Goal: Task Accomplishment & Management: Use online tool/utility

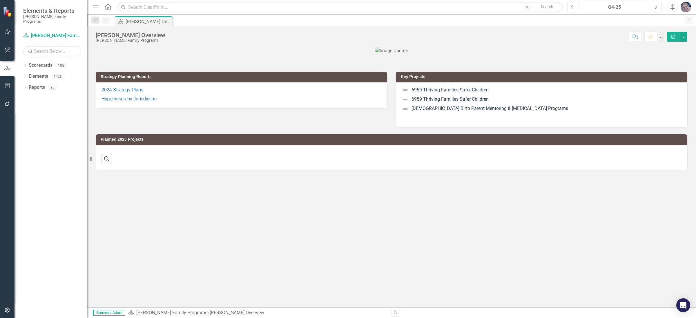
click at [607, 6] on div "Q4-25" at bounding box center [615, 7] width 66 height 7
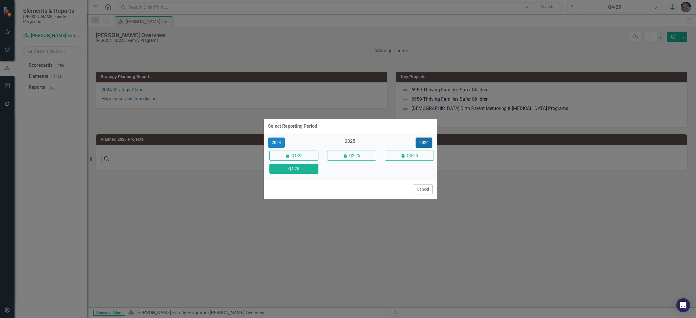
click at [428, 142] on button "2026" at bounding box center [424, 142] width 17 height 10
click at [294, 169] on button "Q4-26" at bounding box center [293, 169] width 49 height 10
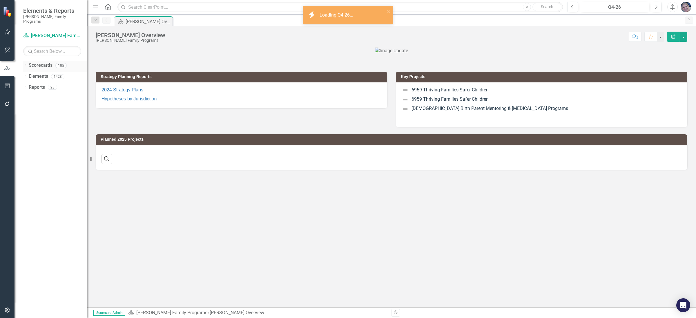
click at [25, 64] on icon "Dropdown" at bounding box center [25, 65] width 4 height 3
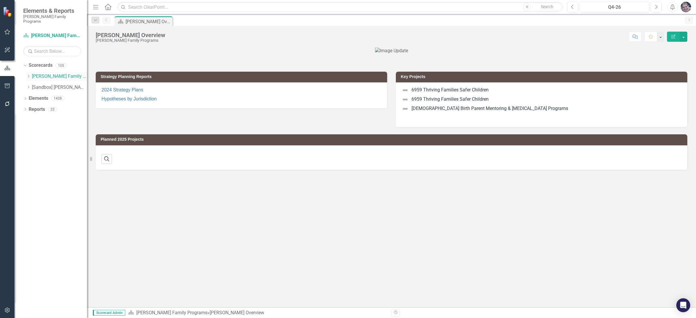
click at [27, 75] on icon "Dropdown" at bounding box center [28, 76] width 4 height 3
click at [33, 107] on icon "Dropdown" at bounding box center [34, 108] width 4 height 3
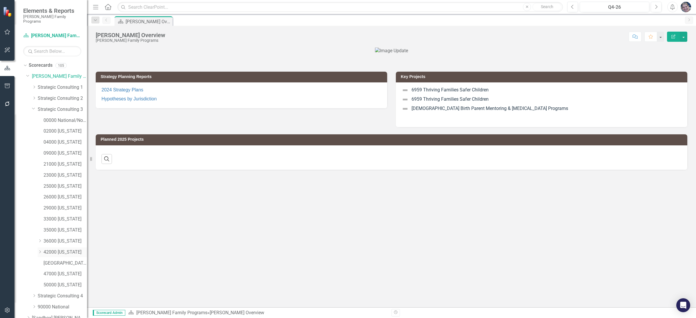
click at [54, 249] on link "42000 [US_STATE]" at bounding box center [66, 252] width 44 height 7
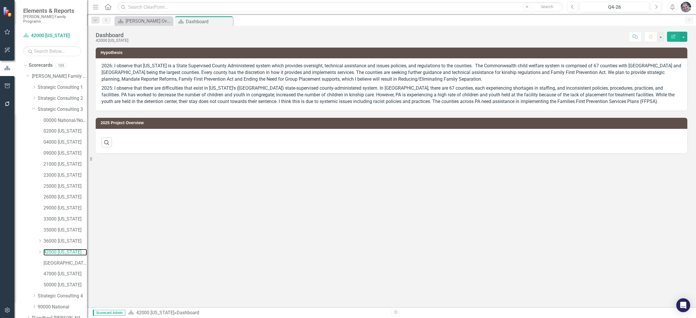
scroll to position [23, 0]
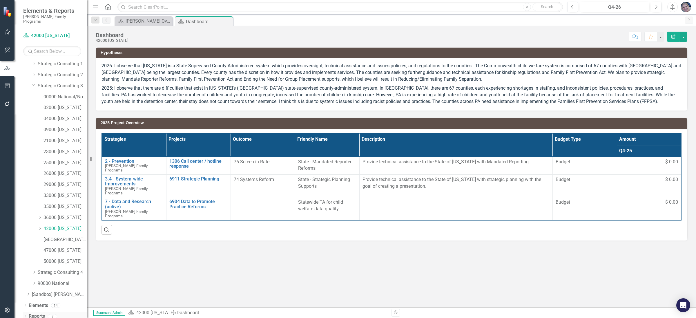
click at [26, 315] on icon "Dropdown" at bounding box center [25, 316] width 4 height 3
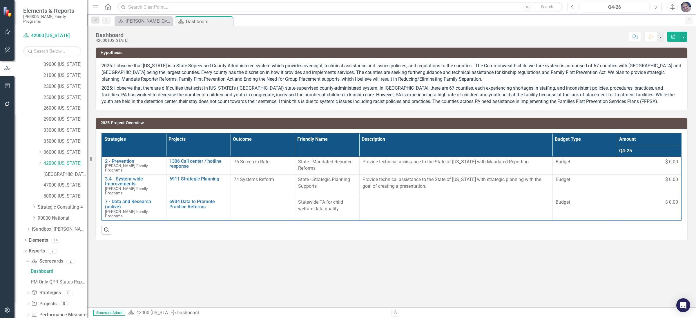
scroll to position [96, 0]
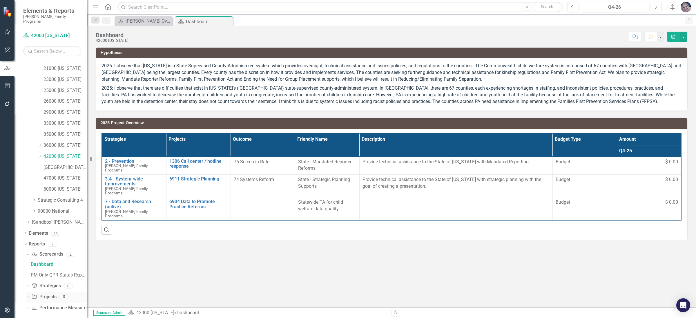
click at [27, 296] on icon "Dropdown" at bounding box center [28, 297] width 4 height 3
click at [59, 284] on div "2026 Jurisdictional Projects Assessment" at bounding box center [59, 286] width 56 height 5
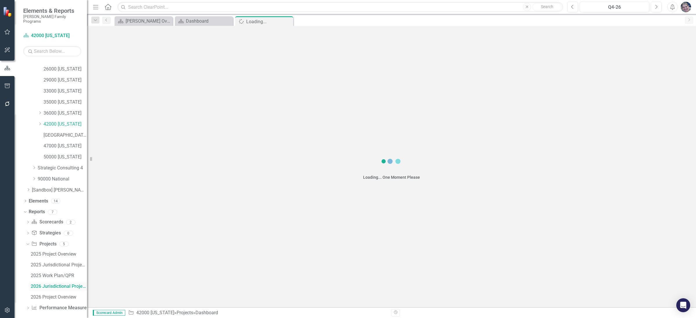
scroll to position [96, 0]
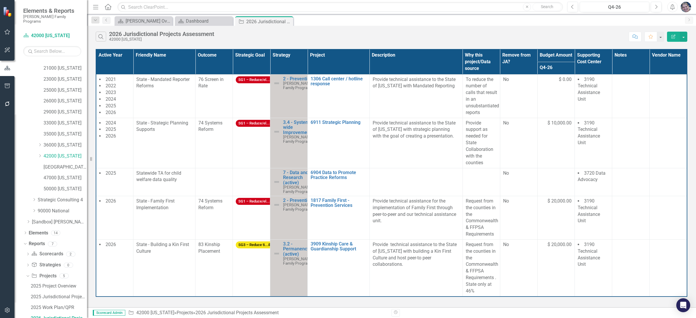
click at [673, 36] on icon "Edit Report" at bounding box center [673, 37] width 5 height 4
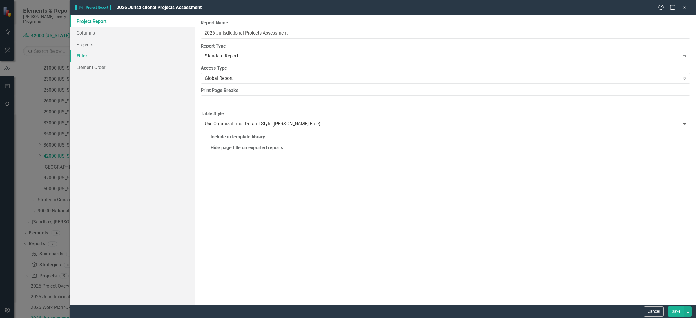
click at [87, 55] on link "Filter" at bounding box center [132, 56] width 125 height 12
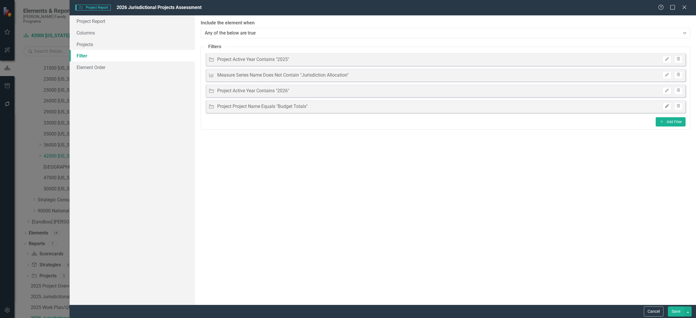
click at [666, 106] on icon "Edit" at bounding box center [667, 105] width 4 height 3
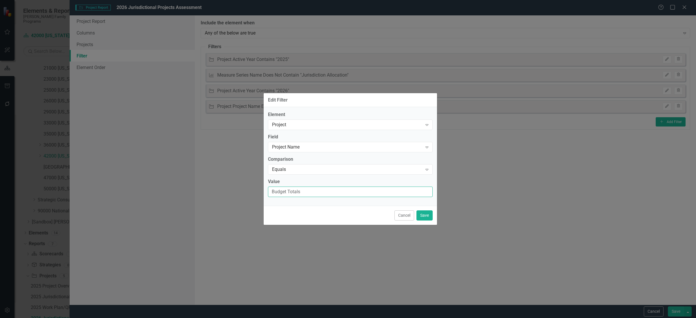
drag, startPoint x: 329, startPoint y: 193, endPoint x: 246, endPoint y: 185, distance: 83.3
click at [246, 185] on div "Edit Filter Element Project Expand Field Project Name Expand Comparison Equals …" at bounding box center [348, 159] width 696 height 318
paste input "_42000"
drag, startPoint x: 302, startPoint y: 191, endPoint x: 269, endPoint y: 191, distance: 33.1
click at [269, 191] on input "Budget Totals_42000" at bounding box center [350, 192] width 165 height 11
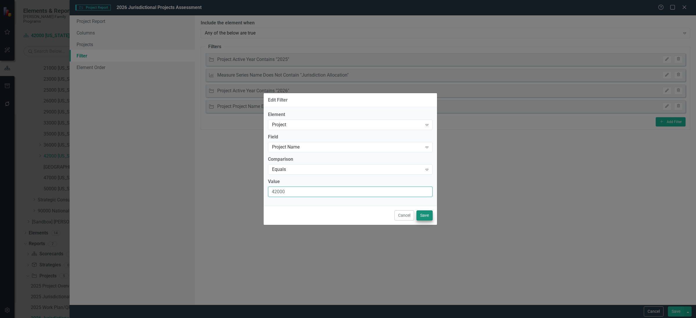
type input "42000"
click at [425, 214] on button "Save" at bounding box center [425, 215] width 16 height 10
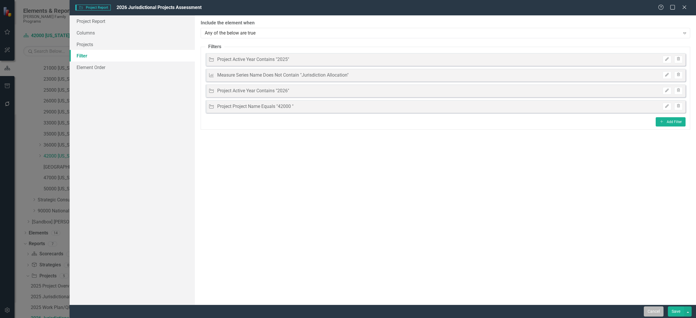
click at [647, 310] on button "Cancel" at bounding box center [654, 311] width 20 height 10
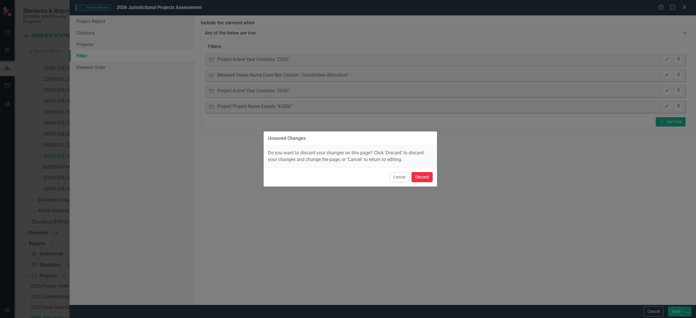
click at [421, 176] on button "Discard" at bounding box center [422, 177] width 21 height 10
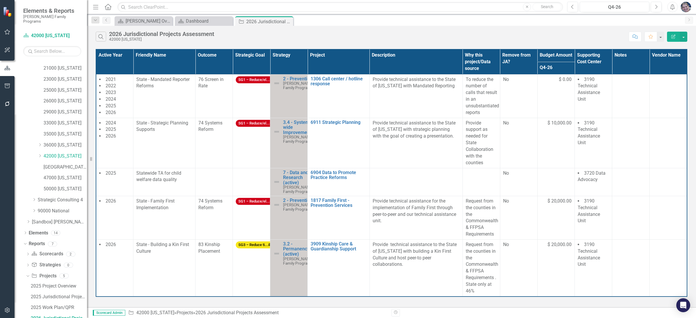
click at [676, 39] on button "Edit Report" at bounding box center [673, 37] width 13 height 10
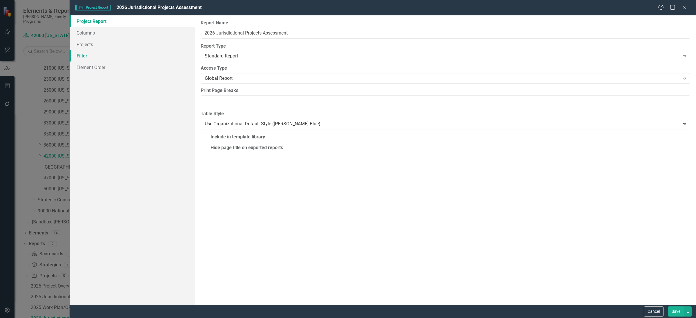
click at [83, 56] on link "Filter" at bounding box center [132, 56] width 125 height 12
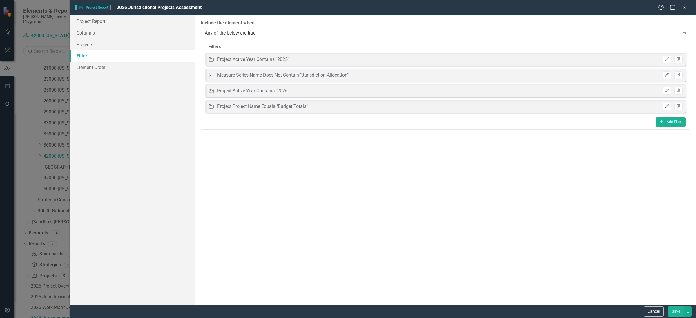
click at [665, 106] on icon "button" at bounding box center [666, 105] width 3 height 3
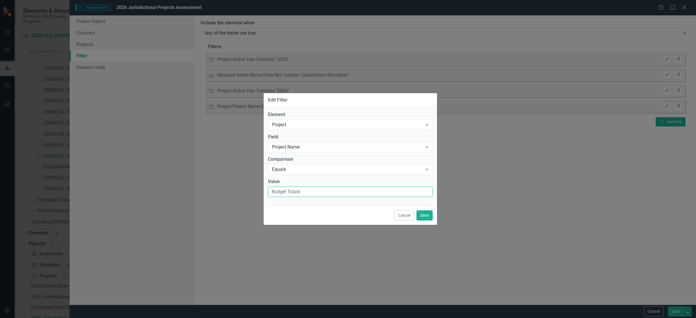
drag, startPoint x: 352, startPoint y: 192, endPoint x: 266, endPoint y: 186, distance: 86.1
click at [266, 186] on div "Element Project Expand Field Project Name Expand Comparison Equals Expand Value…" at bounding box center [350, 156] width 173 height 99
paste input "_42000"
type input "Budget Totals_42000"
click at [424, 218] on button "Save" at bounding box center [425, 215] width 16 height 10
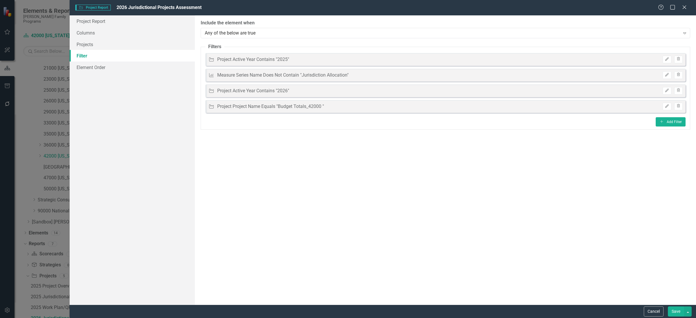
click at [674, 312] on button "Save" at bounding box center [676, 311] width 16 height 10
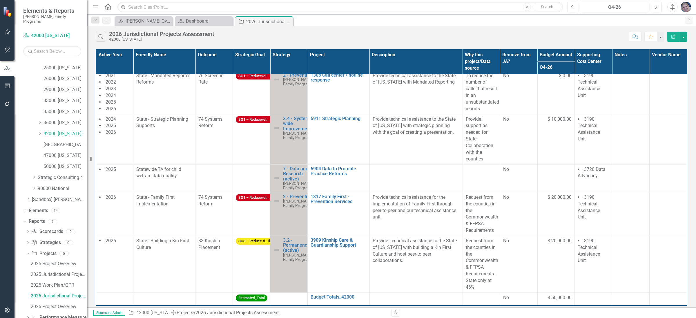
scroll to position [128, 0]
click at [56, 294] on div "2026 Project Overview" at bounding box center [59, 296] width 56 height 5
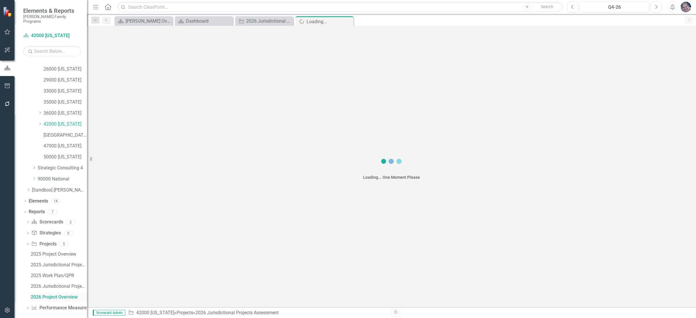
scroll to position [107, 0]
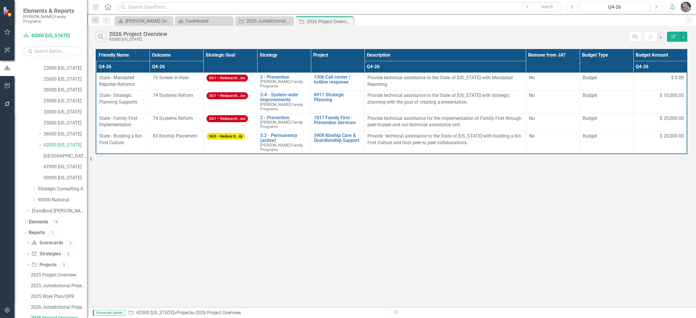
click at [676, 37] on button "Edit Report" at bounding box center [673, 37] width 13 height 10
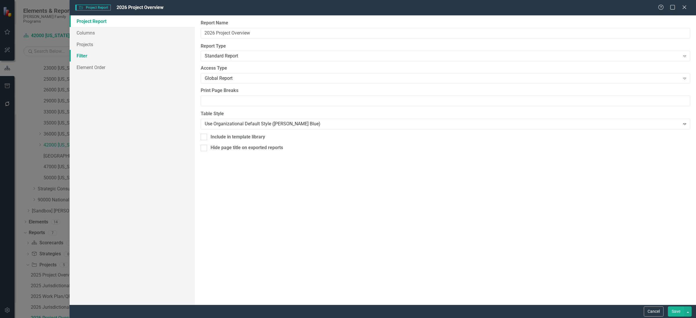
click at [84, 55] on link "Filter" at bounding box center [132, 56] width 125 height 12
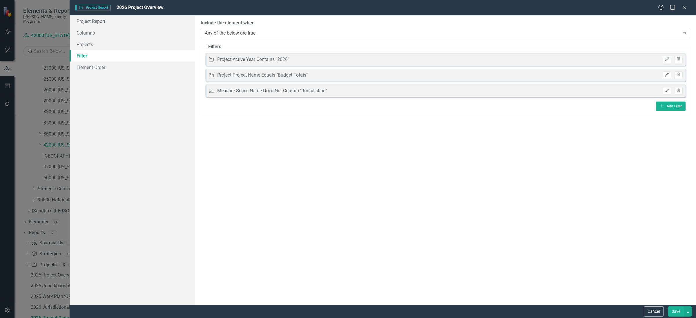
click at [667, 76] on icon "Edit" at bounding box center [667, 74] width 4 height 3
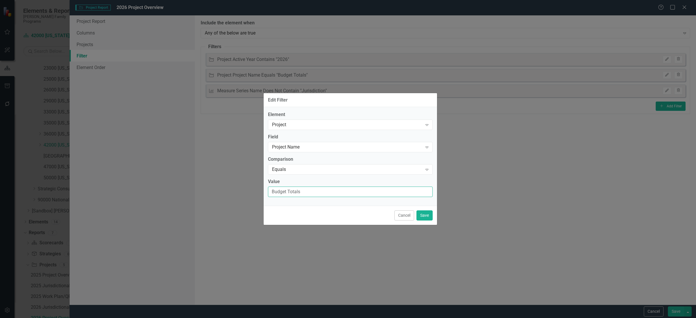
drag, startPoint x: 330, startPoint y: 193, endPoint x: 265, endPoint y: 193, distance: 64.4
click at [265, 193] on div "Element Project Expand Field Project Name Expand Comparison Equals Expand Value…" at bounding box center [350, 156] width 173 height 99
paste input "_42000"
type input "Budget Totals_42000"
click at [426, 219] on button "Save" at bounding box center [425, 215] width 16 height 10
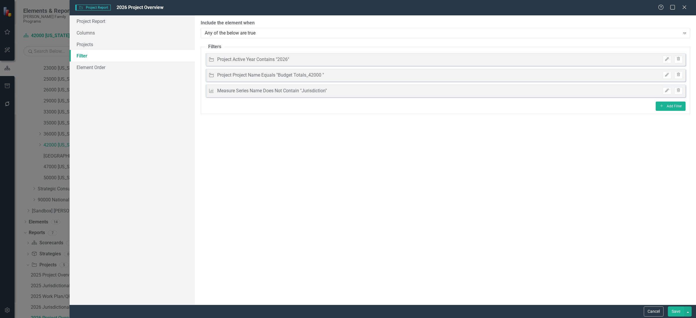
click at [677, 313] on button "Save" at bounding box center [676, 311] width 16 height 10
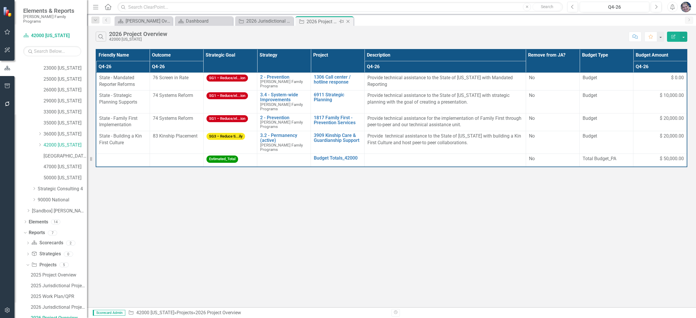
click at [347, 22] on icon "Close" at bounding box center [348, 21] width 6 height 5
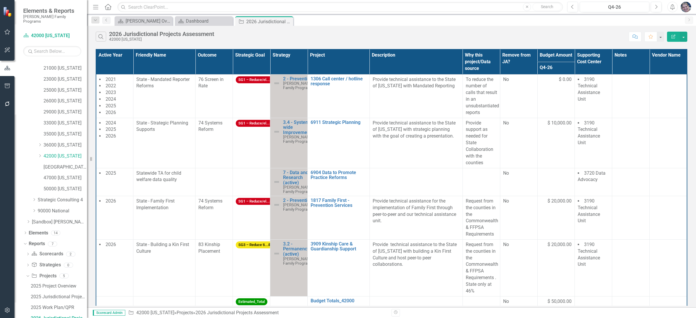
scroll to position [14, 0]
